Goal: Task Accomplishment & Management: Use online tool/utility

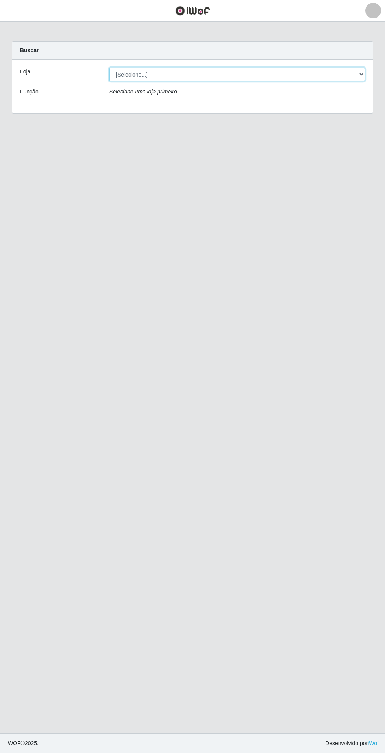
click at [279, 74] on select "[Selecione...] Extrabom - Loja 05 Jardim Camburi" at bounding box center [237, 75] width 256 height 14
select select "494"
click at [109, 68] on select "[Selecione...] Extrabom - Loja 05 Jardim Camburi" at bounding box center [237, 75] width 256 height 14
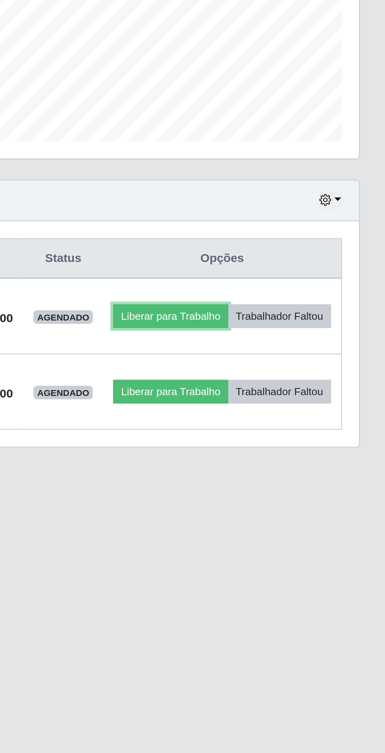
click at [312, 358] on button "Liberar para Trabalho" at bounding box center [285, 361] width 53 height 11
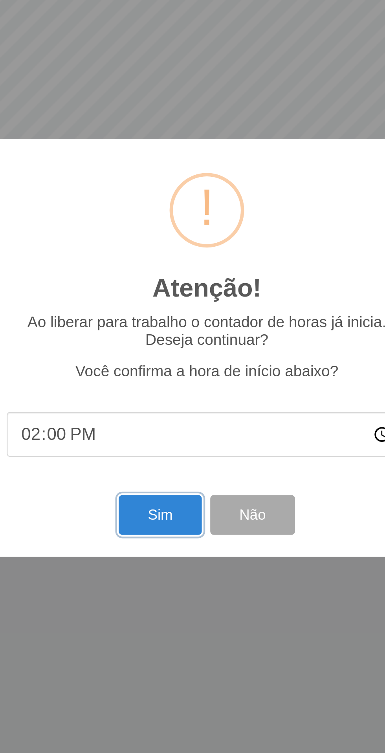
click at [172, 455] on button "Sim" at bounding box center [171, 454] width 38 height 18
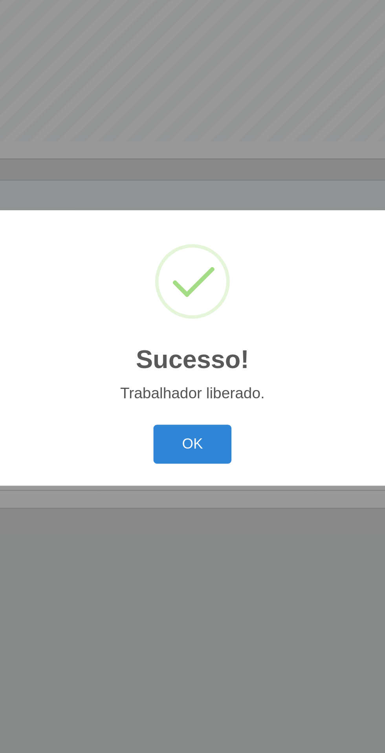
click at [194, 419] on button "OK" at bounding box center [192, 421] width 37 height 18
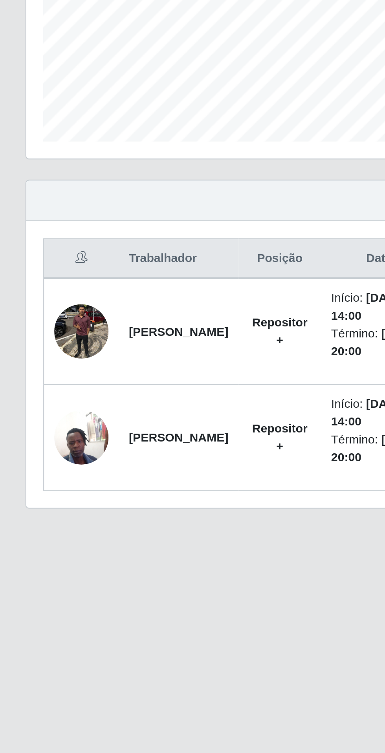
click at [42, 370] on img at bounding box center [37, 368] width 25 height 25
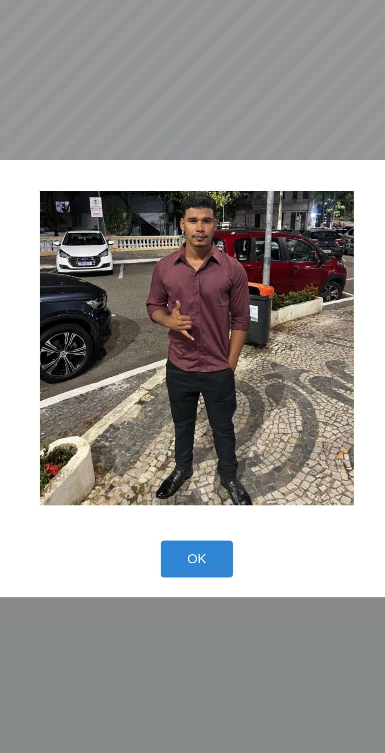
click at [194, 467] on button "OK" at bounding box center [192, 467] width 37 height 18
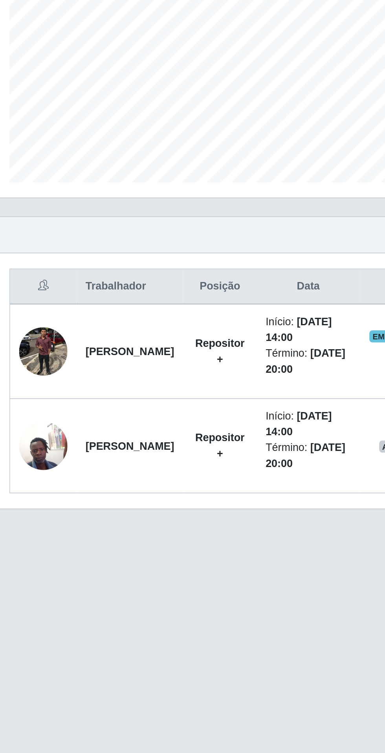
click at [37, 423] on img at bounding box center [37, 417] width 25 height 33
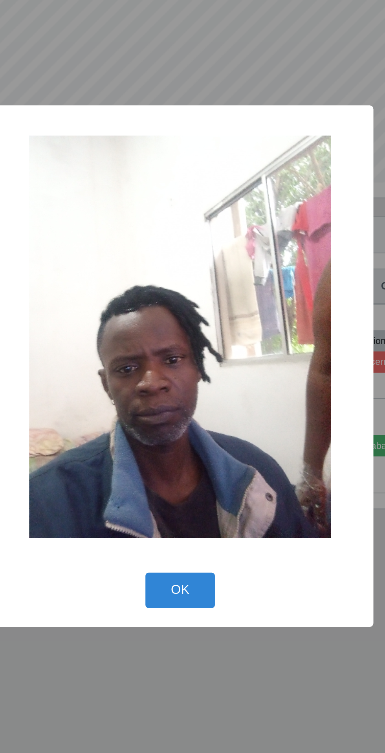
click at [202, 492] on button "OK" at bounding box center [192, 493] width 37 height 18
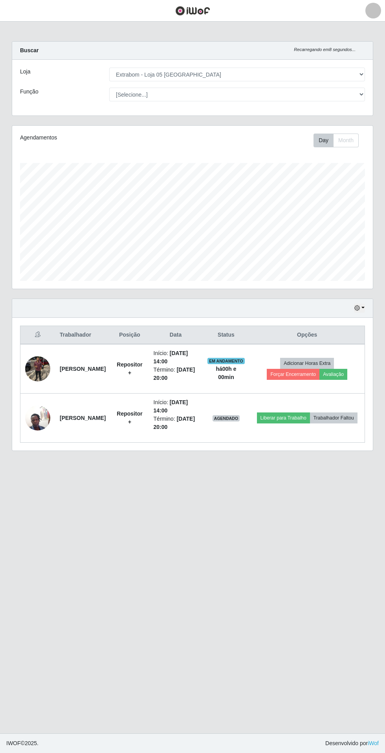
scroll to position [32, 0]
